Goal: Information Seeking & Learning: Learn about a topic

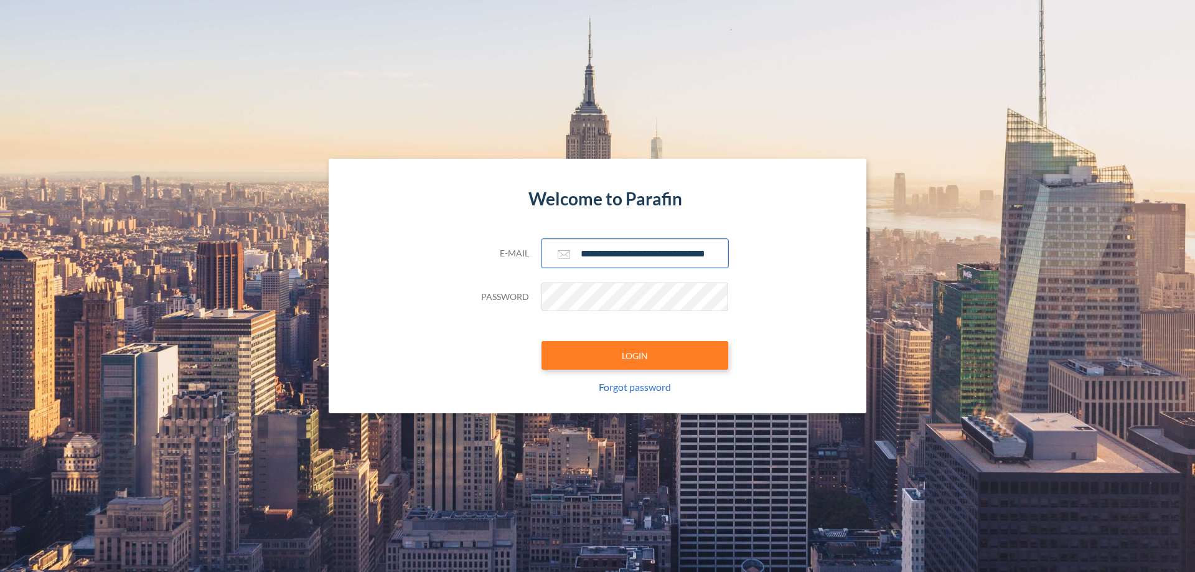
type input "**********"
click at [635, 355] on button "LOGIN" at bounding box center [635, 355] width 187 height 29
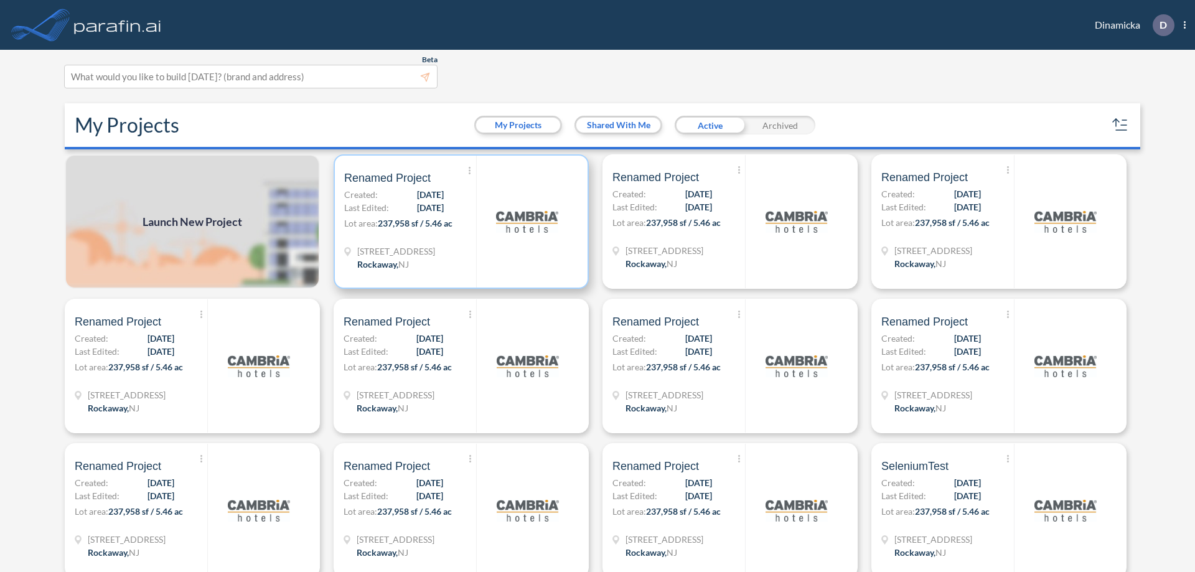
scroll to position [3, 0]
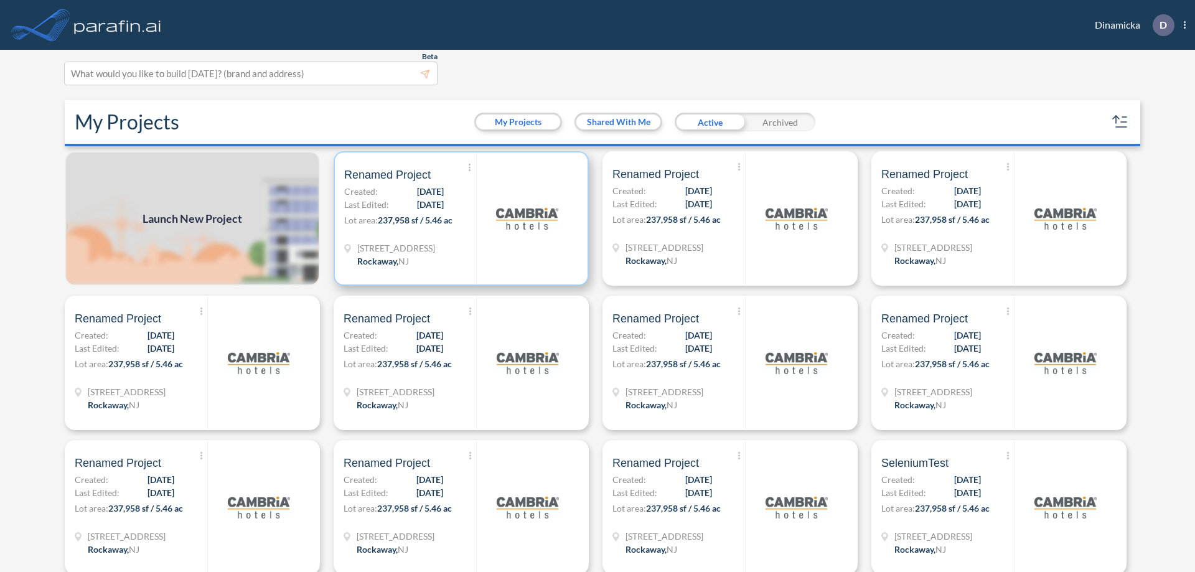
click at [459, 219] on p "Lot area: 237,958 sf / 5.46 ac" at bounding box center [410, 223] width 132 height 18
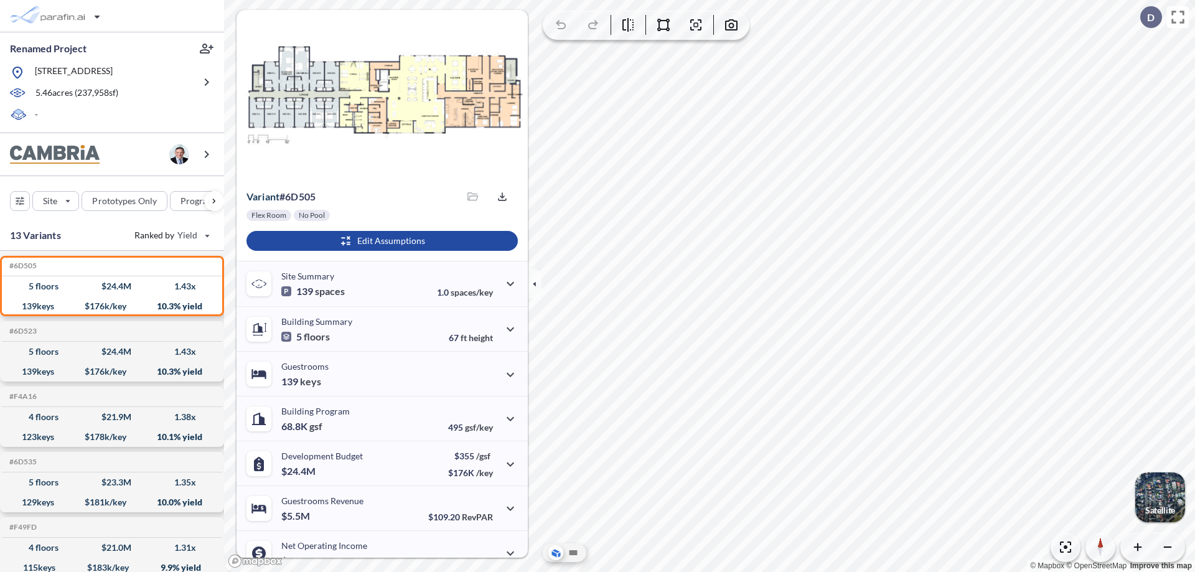
scroll to position [63, 0]
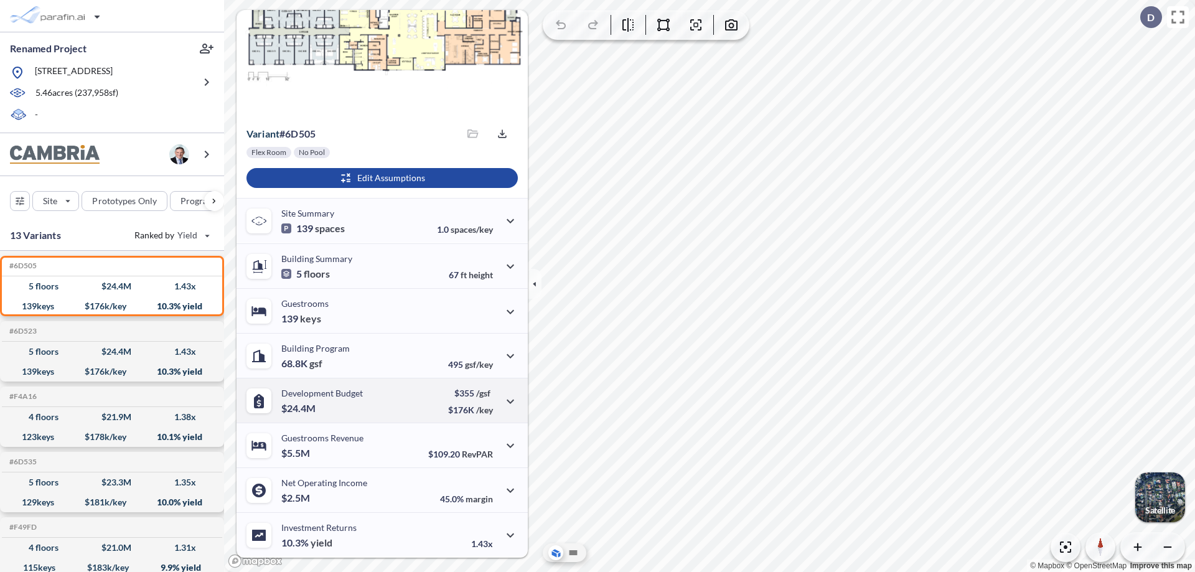
click at [380, 400] on div "Development Budget $24.4M $355 /gsf $176K /key" at bounding box center [382, 400] width 291 height 45
